Goal: Task Accomplishment & Management: Manage account settings

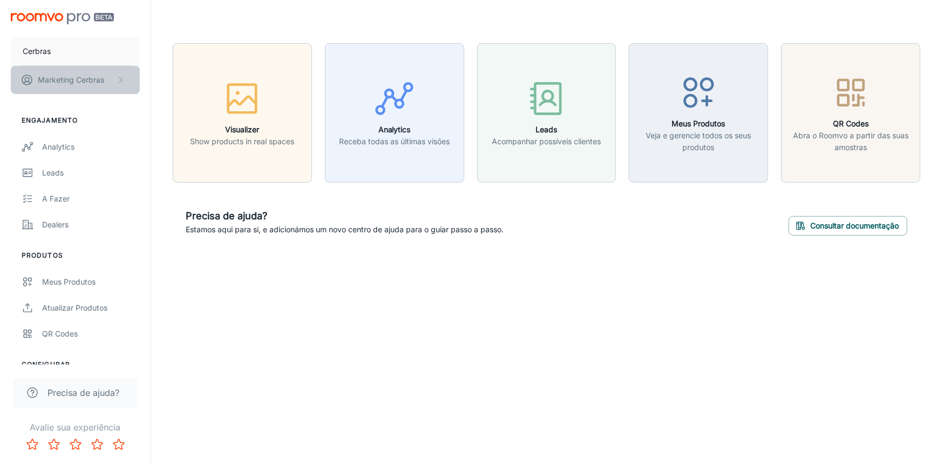
click at [93, 83] on p "Marketing Cerbras" at bounding box center [71, 80] width 66 height 12
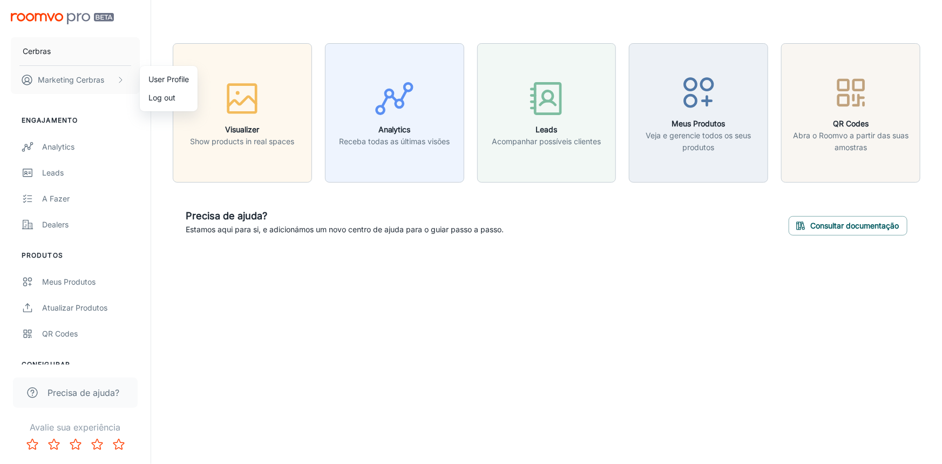
click at [153, 77] on li "User Profile" at bounding box center [169, 79] width 58 height 18
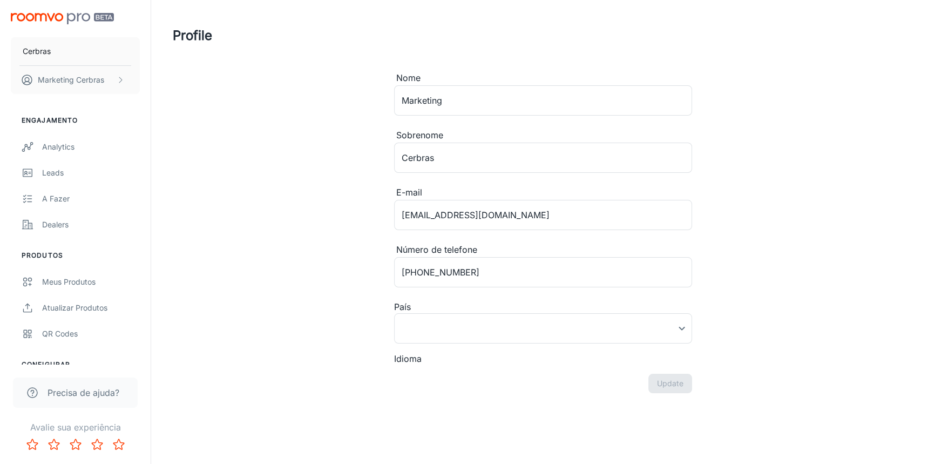
type input "[GEOGRAPHIC_DATA]"
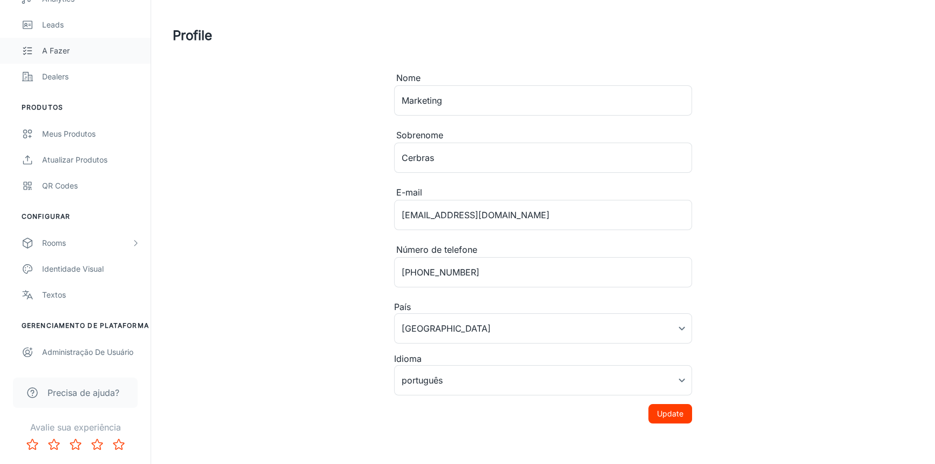
scroll to position [37, 0]
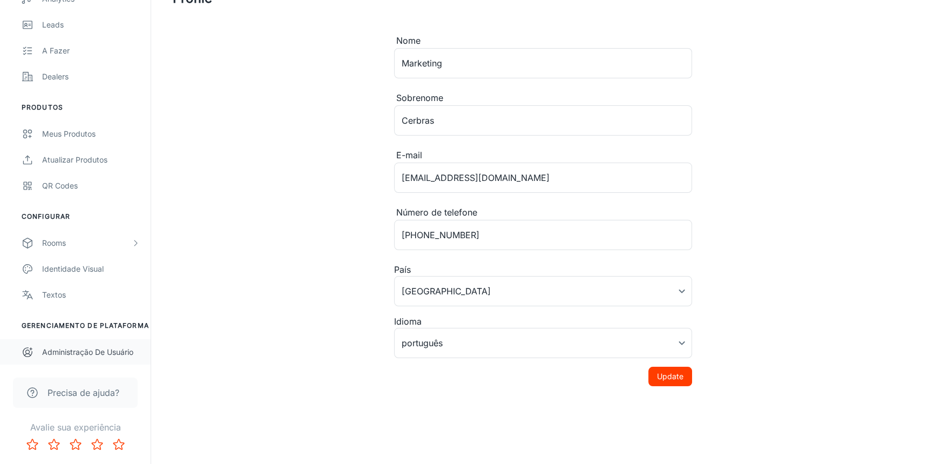
click at [118, 350] on div "Administração de Usuário" at bounding box center [91, 352] width 98 height 12
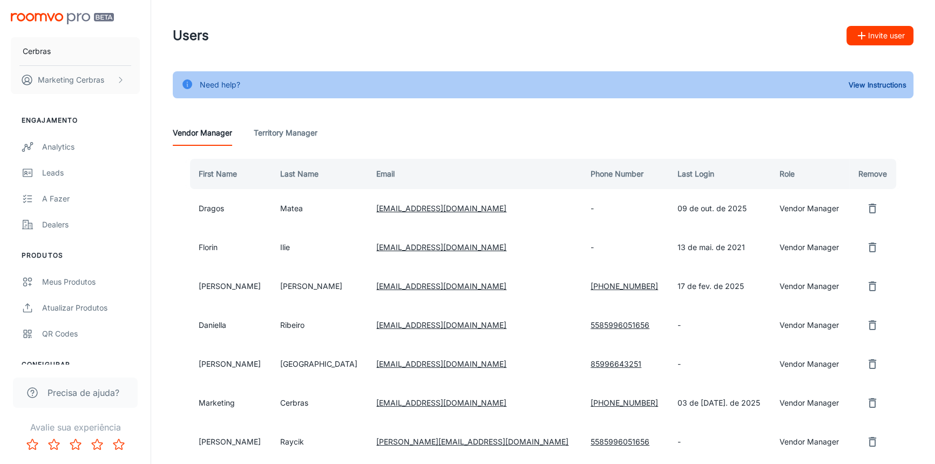
click at [289, 140] on Manager "Territory Manager" at bounding box center [286, 133] width 64 height 26
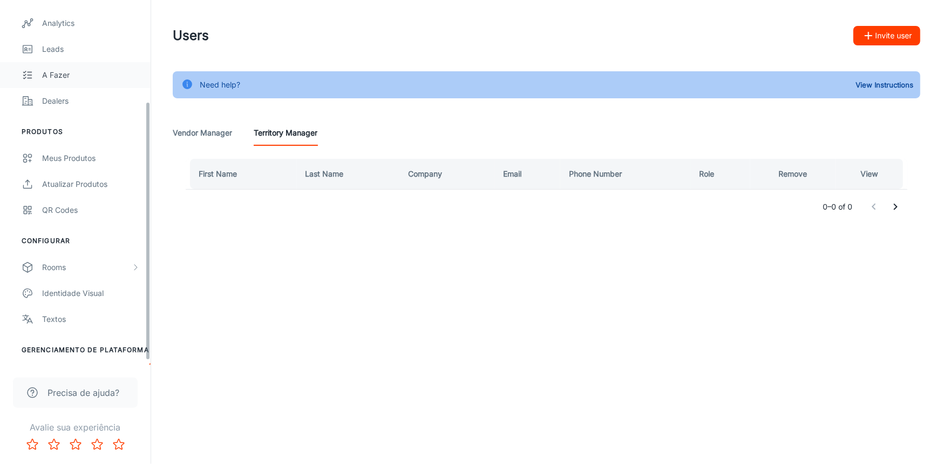
scroll to position [148, 0]
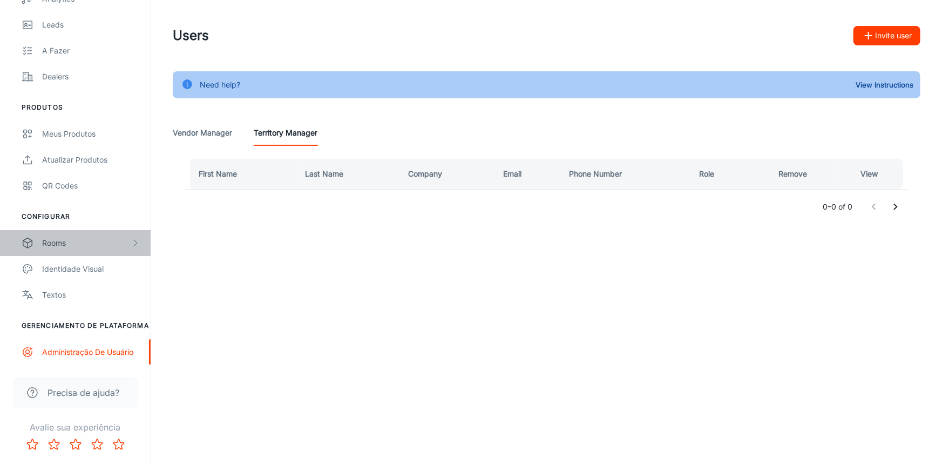
click at [65, 240] on div "Rooms" at bounding box center [86, 243] width 89 height 12
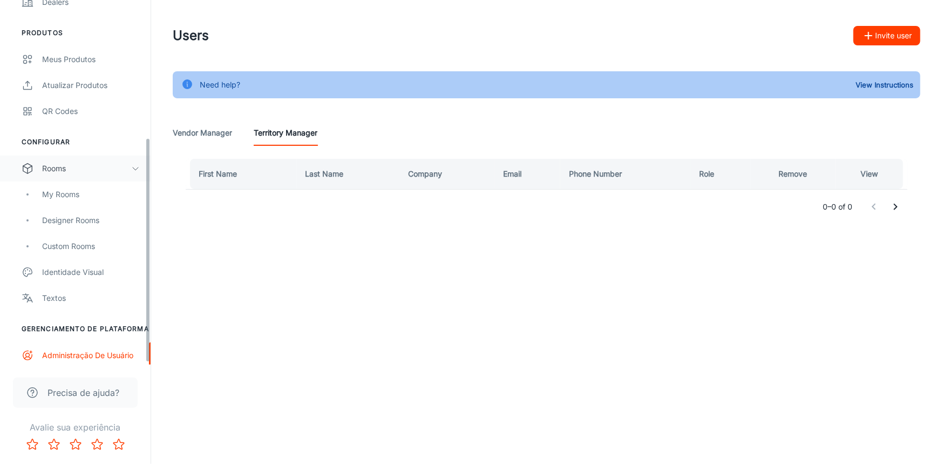
scroll to position [226, 0]
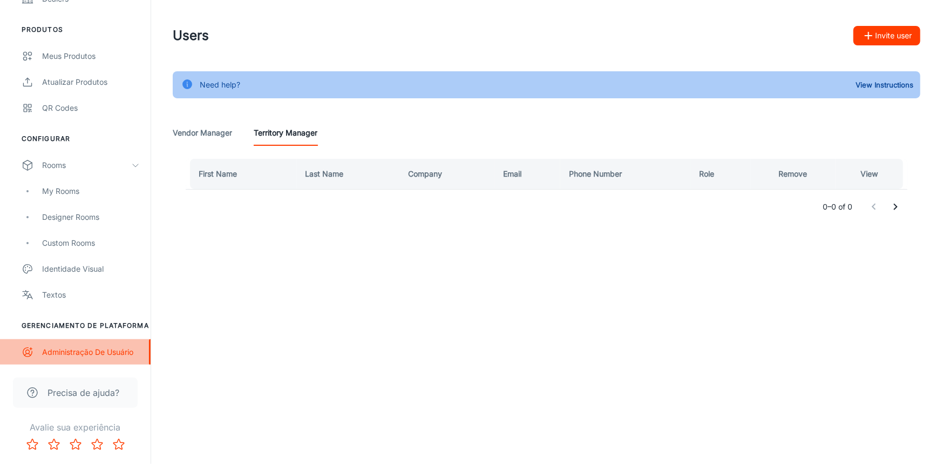
click at [106, 349] on div "Administração de Usuário" at bounding box center [91, 352] width 98 height 12
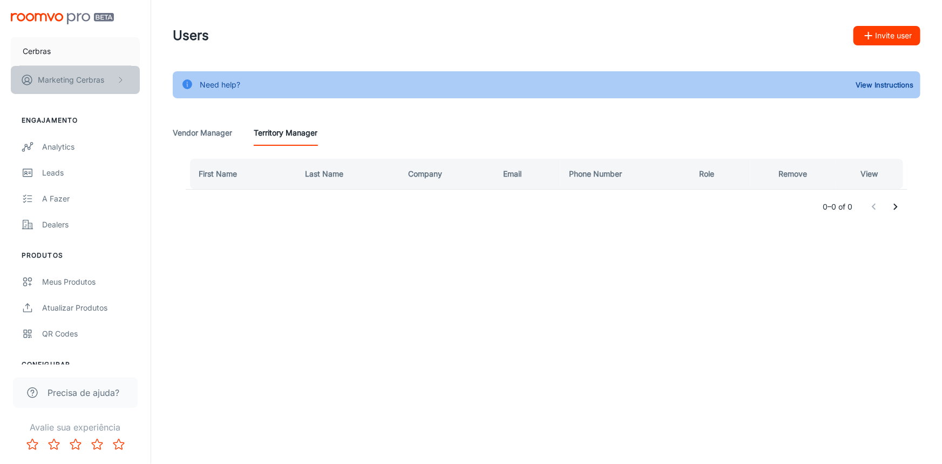
click at [81, 74] on p "Marketing Cerbras" at bounding box center [71, 80] width 66 height 12
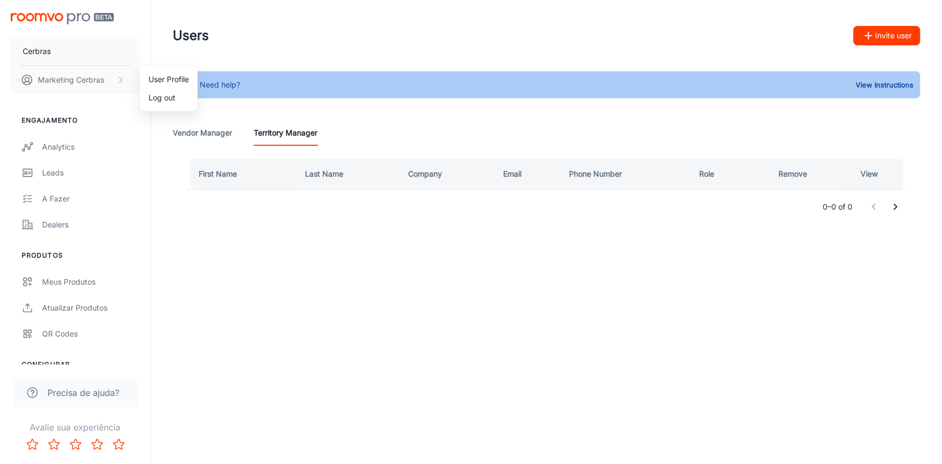
click at [152, 78] on li "User Profile" at bounding box center [169, 79] width 58 height 18
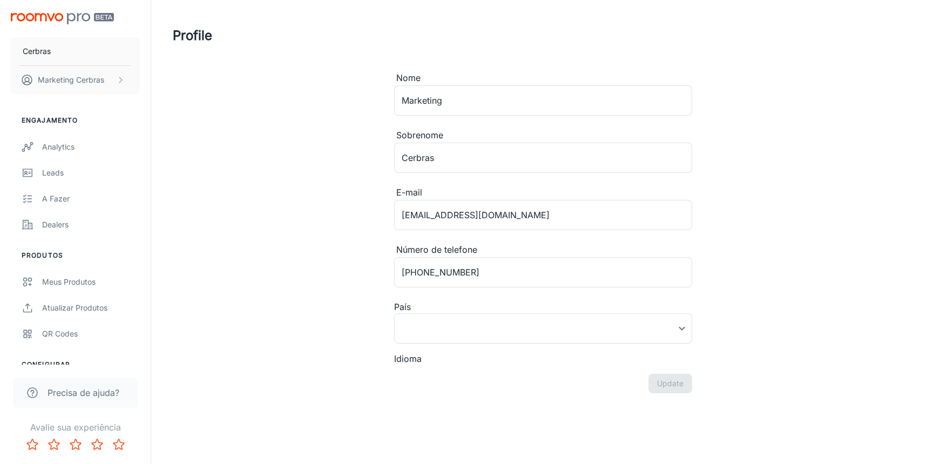
type input "[GEOGRAPHIC_DATA]"
